Goal: Task Accomplishment & Management: Use online tool/utility

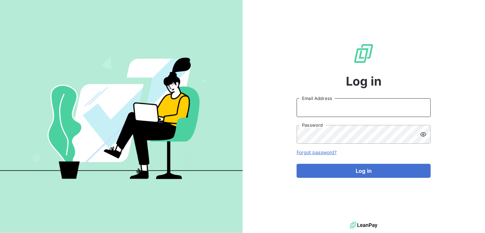
type input "[PERSON_NAME][EMAIL_ADDRESS][DOMAIN_NAME]"
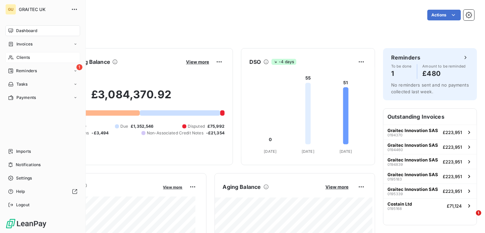
click at [28, 57] on span "Clients" at bounding box center [22, 58] width 13 height 6
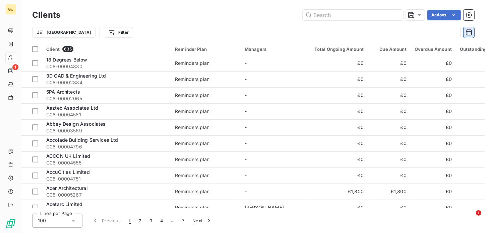
click at [472, 34] on icon "button" at bounding box center [468, 32] width 7 height 7
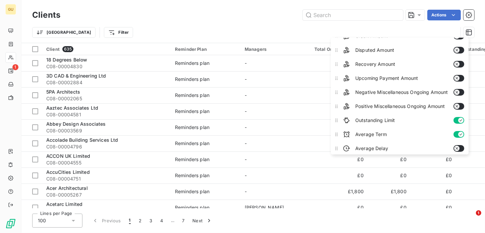
scroll to position [95, 0]
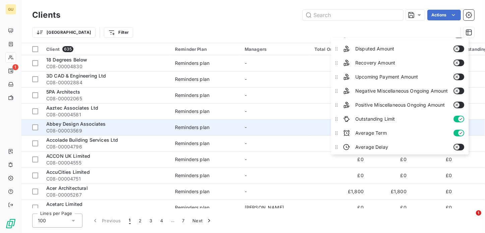
click at [287, 120] on td "-" at bounding box center [275, 128] width 70 height 16
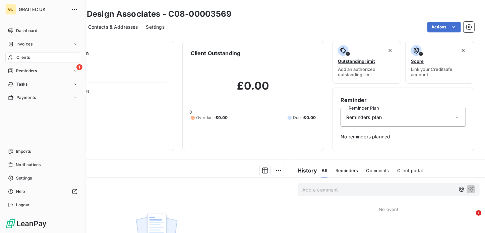
drag, startPoint x: 21, startPoint y: 57, endPoint x: 47, endPoint y: 65, distance: 27.0
click at [21, 57] on span "Clients" at bounding box center [22, 58] width 13 height 6
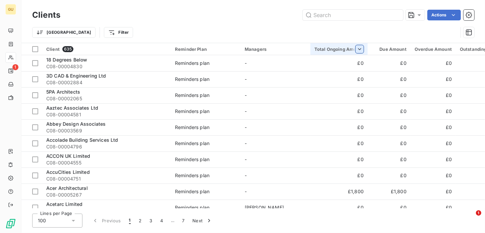
drag, startPoint x: 347, startPoint y: 48, endPoint x: 354, endPoint y: 49, distance: 7.7
click at [347, 48] on div "Total Ongoing Amount" at bounding box center [338, 49] width 49 height 5
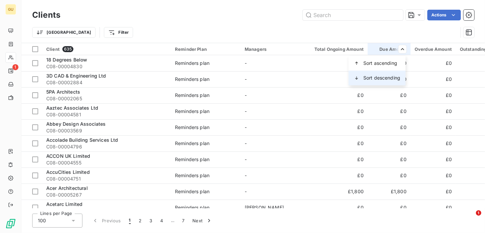
click at [385, 77] on span "Sort descending" at bounding box center [381, 78] width 37 height 7
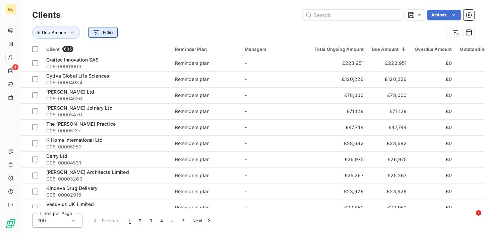
click at [102, 35] on html "GU 1 Clients Actions Due Amount Filter Client 635 Reminder Plan Managers Total …" at bounding box center [242, 116] width 485 height 233
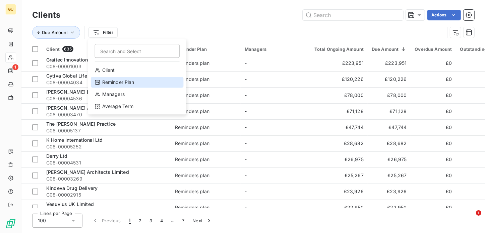
click at [114, 82] on div "Reminder Plan" at bounding box center [137, 82] width 93 height 11
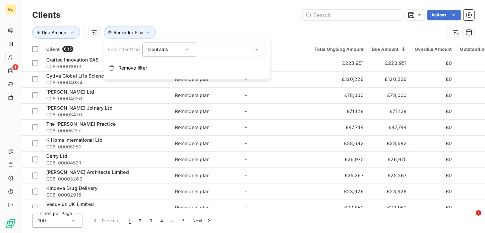
click at [234, 46] on div at bounding box center [232, 50] width 67 height 14
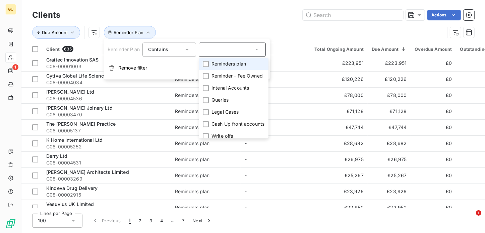
click at [224, 65] on span "Reminders plan" at bounding box center [228, 64] width 34 height 7
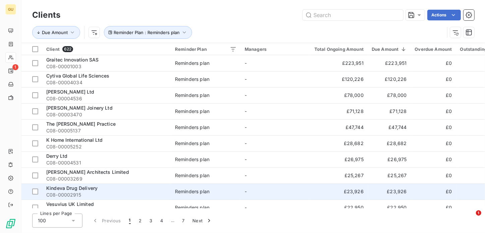
click at [293, 187] on td "-" at bounding box center [275, 192] width 70 height 16
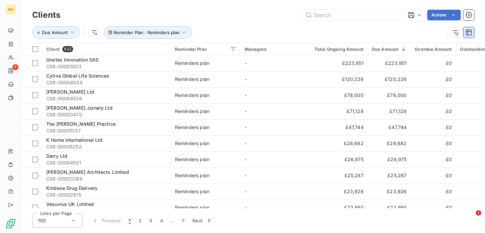
click at [469, 33] on icon "button" at bounding box center [468, 32] width 7 height 7
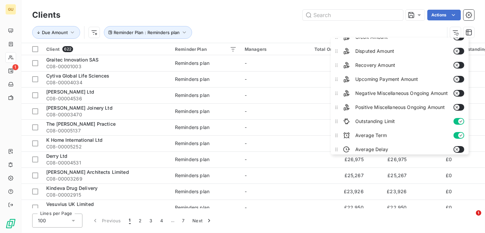
scroll to position [95, 0]
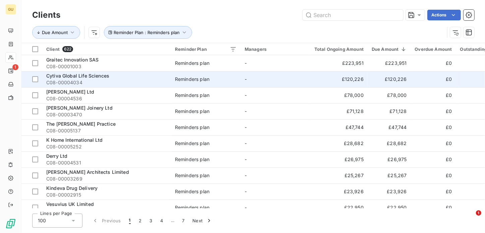
click at [199, 75] on td "Reminders plan" at bounding box center [206, 79] width 70 height 16
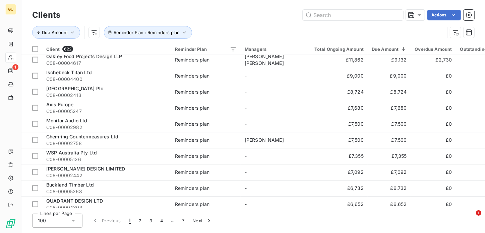
scroll to position [613, 0]
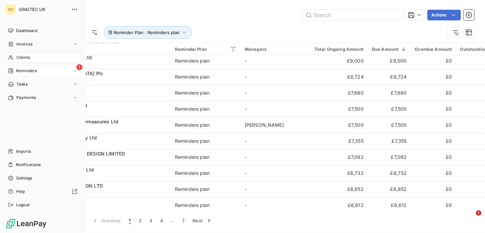
click at [30, 69] on span "Reminders" at bounding box center [26, 71] width 21 height 6
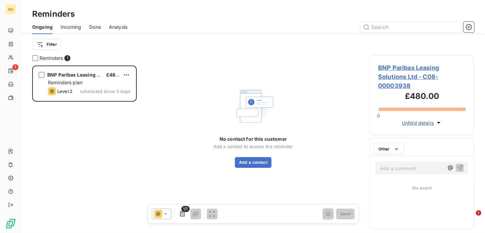
scroll to position [163, 99]
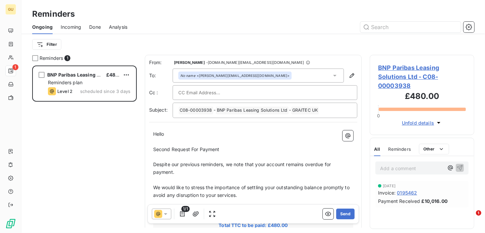
click at [74, 26] on span "Incoming" at bounding box center [71, 27] width 20 height 7
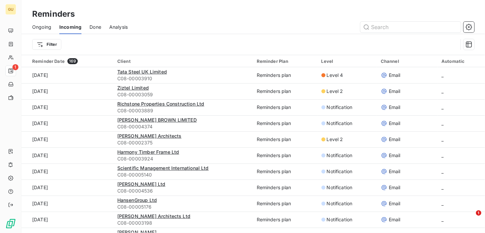
click at [89, 26] on div "Ongoing Incoming Done Analysis" at bounding box center [252, 27] width 463 height 14
click at [467, 46] on icon "button" at bounding box center [468, 45] width 6 height 6
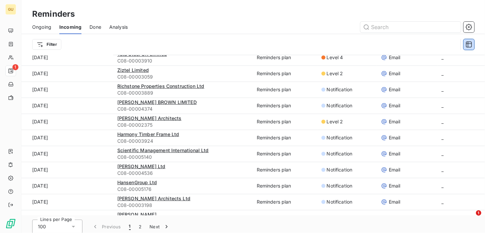
scroll to position [22, 0]
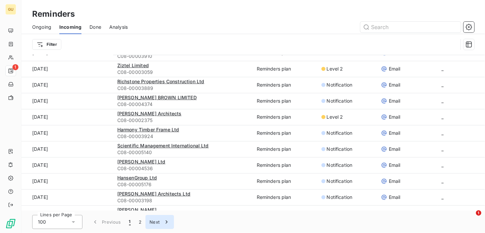
click at [168, 222] on icon "button" at bounding box center [166, 222] width 7 height 7
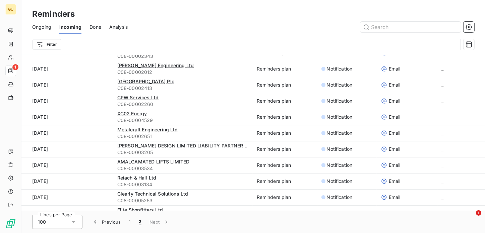
click at [305, 45] on div "Filter" at bounding box center [244, 44] width 425 height 13
click at [469, 28] on icon "button" at bounding box center [468, 27] width 7 height 7
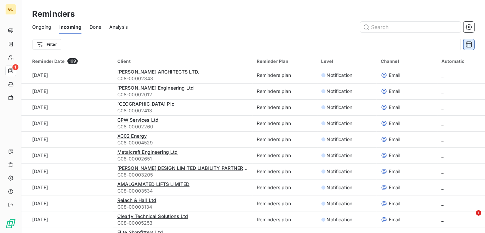
click at [469, 45] on icon "button" at bounding box center [468, 44] width 7 height 7
click at [333, 49] on div "Filter" at bounding box center [244, 44] width 425 height 13
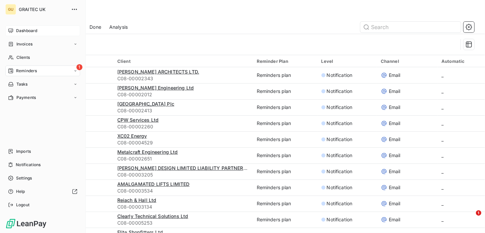
click at [26, 31] on span "Dashboard" at bounding box center [26, 31] width 21 height 6
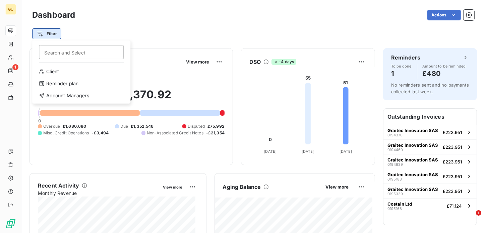
click at [60, 35] on html "GU 1 Dashboard Actions Filter Search and Select Client Reminder plan Account Ma…" at bounding box center [242, 116] width 485 height 233
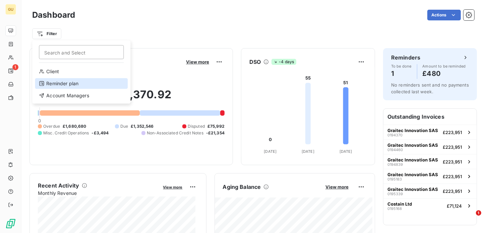
click at [61, 83] on div "Reminder plan" at bounding box center [81, 83] width 93 height 11
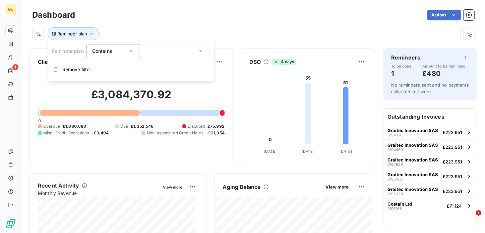
click at [136, 51] on div "Contains is" at bounding box center [113, 51] width 54 height 14
click at [122, 66] on li "Contains" at bounding box center [114, 67] width 57 height 12
click at [199, 52] on icon at bounding box center [200, 51] width 7 height 7
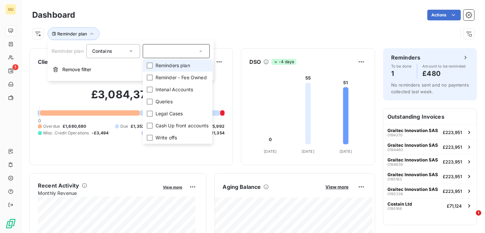
click at [190, 63] on span "Reminders plan" at bounding box center [172, 65] width 34 height 7
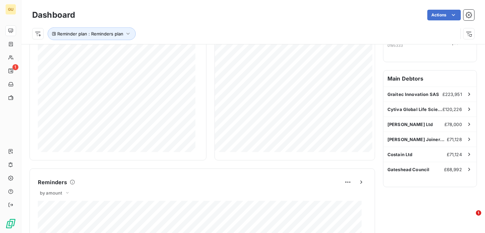
scroll to position [159, 0]
